Goal: Information Seeking & Learning: Learn about a topic

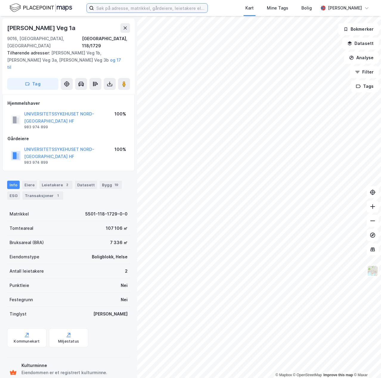
click at [141, 10] on input at bounding box center [150, 8] width 113 height 9
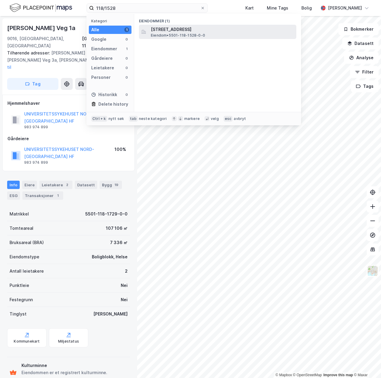
click at [167, 26] on span "[STREET_ADDRESS]" at bounding box center [222, 29] width 143 height 7
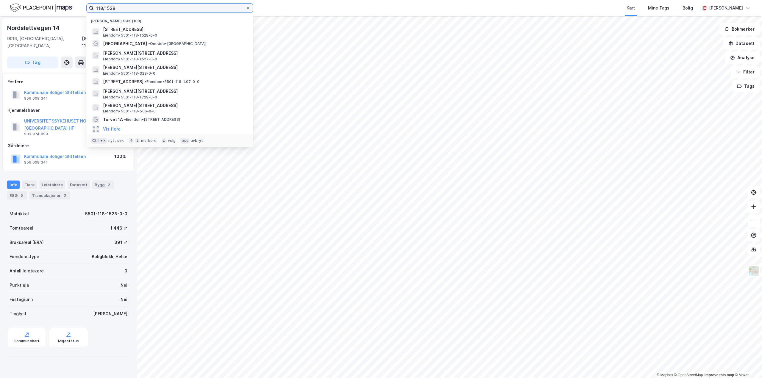
click at [130, 9] on input "118/1528" at bounding box center [170, 8] width 152 height 9
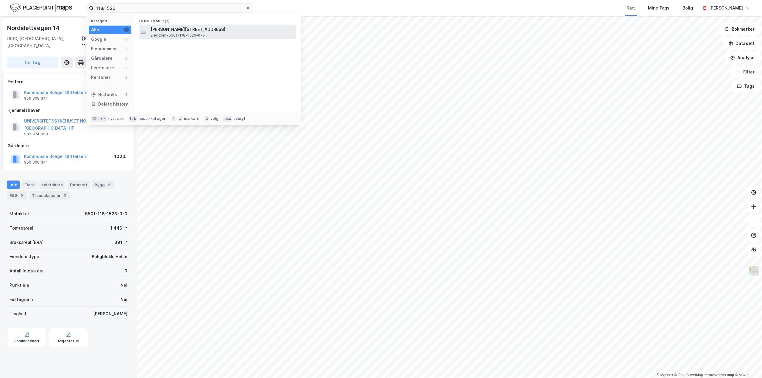
click at [215, 38] on div "[PERSON_NAME][STREET_ADDRESS] • 5501-118-1526-0-0" at bounding box center [223, 32] width 144 height 12
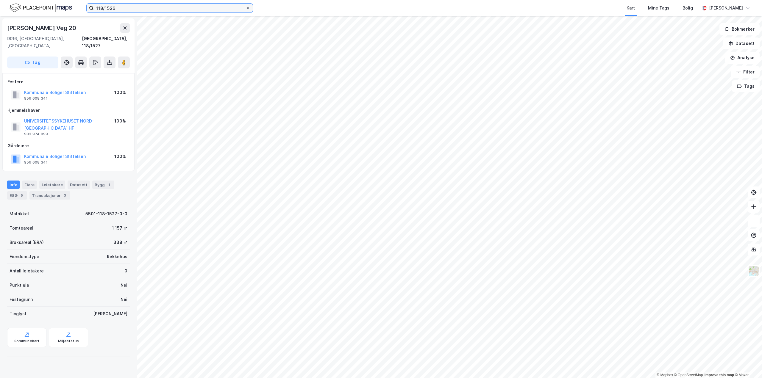
click at [137, 10] on input "118/1526" at bounding box center [170, 8] width 152 height 9
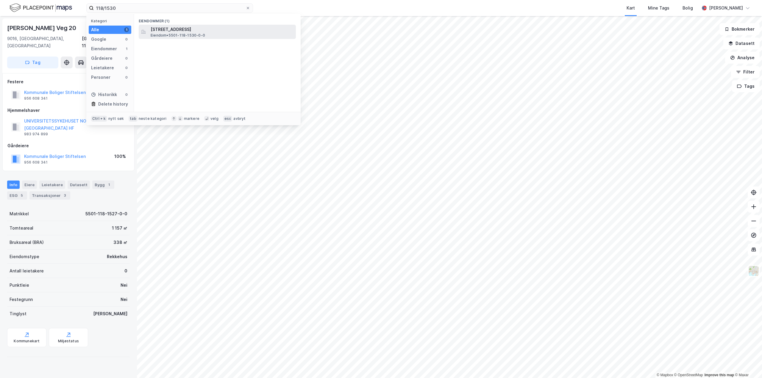
click at [169, 35] on span "Eiendom • 5501-118-1530-0-0" at bounding box center [178, 35] width 54 height 5
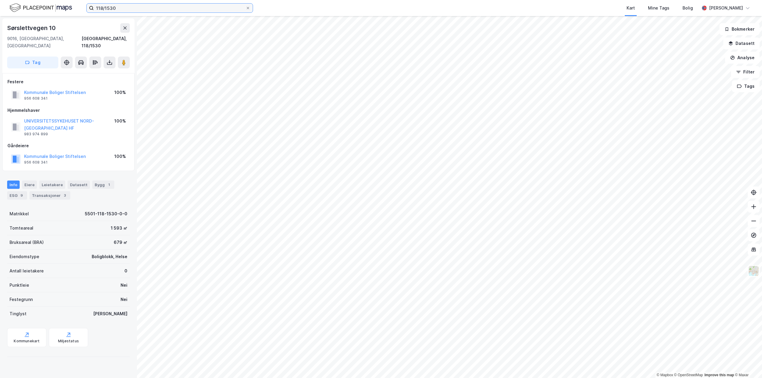
click at [125, 8] on input "118/1530" at bounding box center [170, 8] width 152 height 9
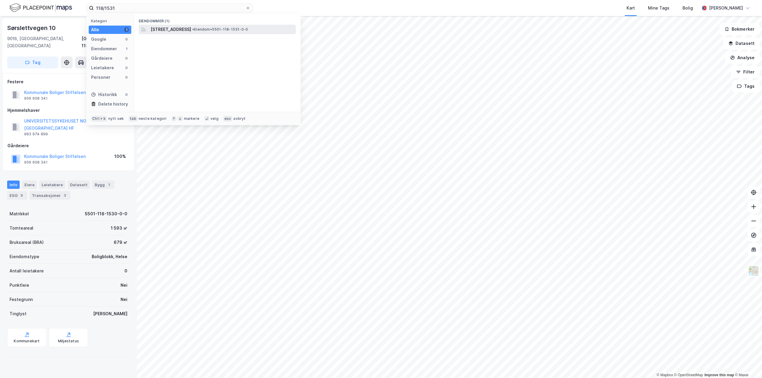
click at [169, 25] on div "[STREET_ADDRESS] • Eiendom • 5501-118-1531-0-0" at bounding box center [217, 30] width 157 height 10
drag, startPoint x: 166, startPoint y: 10, endPoint x: 89, endPoint y: 11, distance: 77.1
click at [89, 11] on label "118/1531" at bounding box center [169, 8] width 167 height 10
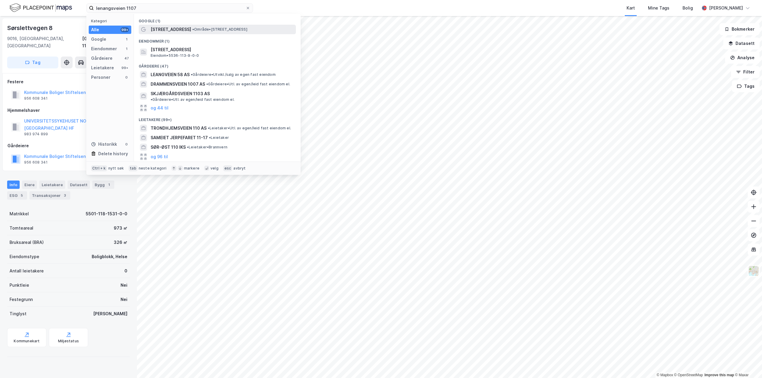
click at [209, 31] on span "• Område • [STREET_ADDRESS]" at bounding box center [219, 29] width 55 height 5
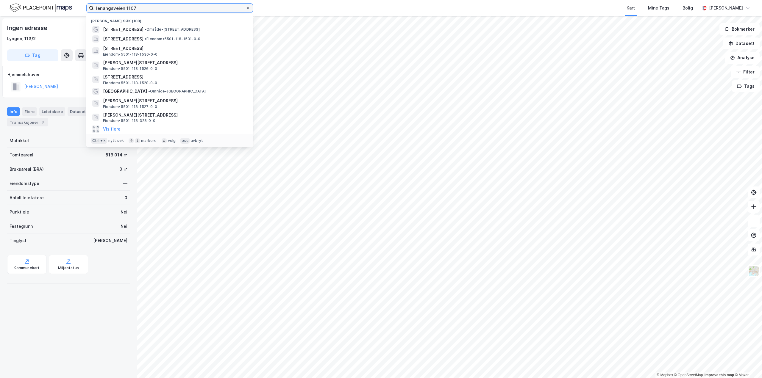
drag, startPoint x: 105, startPoint y: 10, endPoint x: 86, endPoint y: 10, distance: 18.8
click at [86, 10] on div "lenangsveien 1107 Nylige søk (100) Lenangsveien 1107 • Område • [STREET_ADDRESS…" at bounding box center [381, 8] width 762 height 16
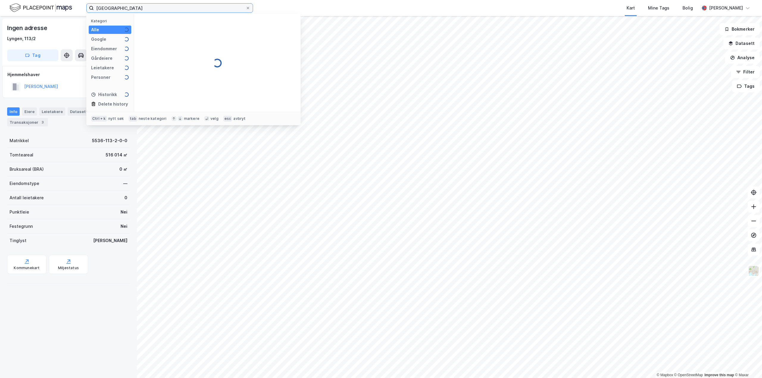
type input "[GEOGRAPHIC_DATA]"
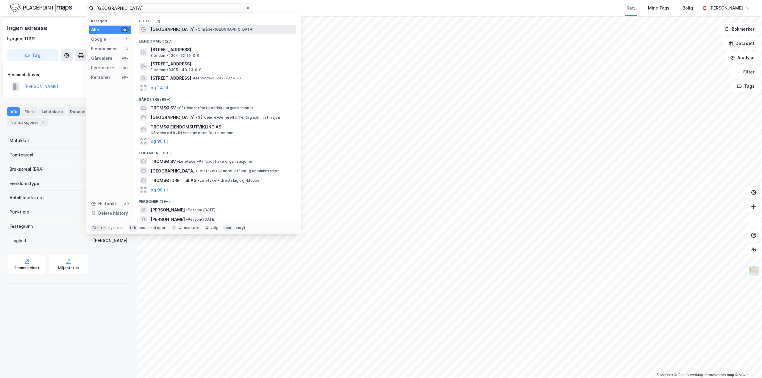
click at [159, 29] on span "[GEOGRAPHIC_DATA]" at bounding box center [173, 29] width 44 height 7
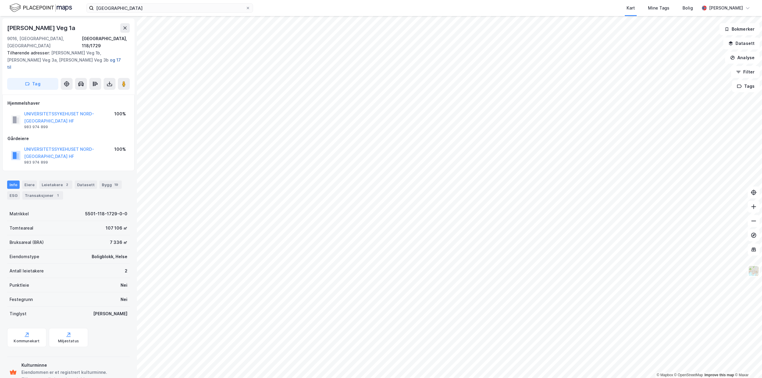
click at [0, 0] on button "og 17 til" at bounding box center [0, 0] width 0 height 0
